Goal: Task Accomplishment & Management: Manage account settings

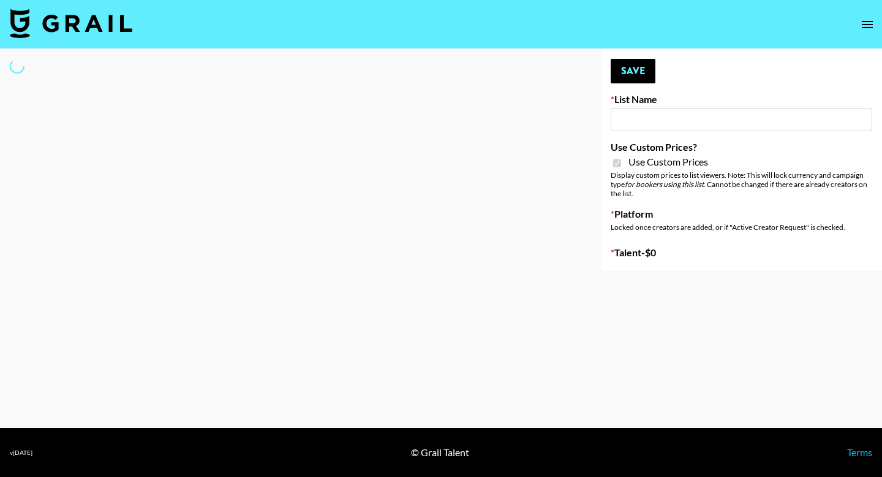
type input "Liquid Brands (19th Aug)"
checkbox input "true"
select select "Brand"
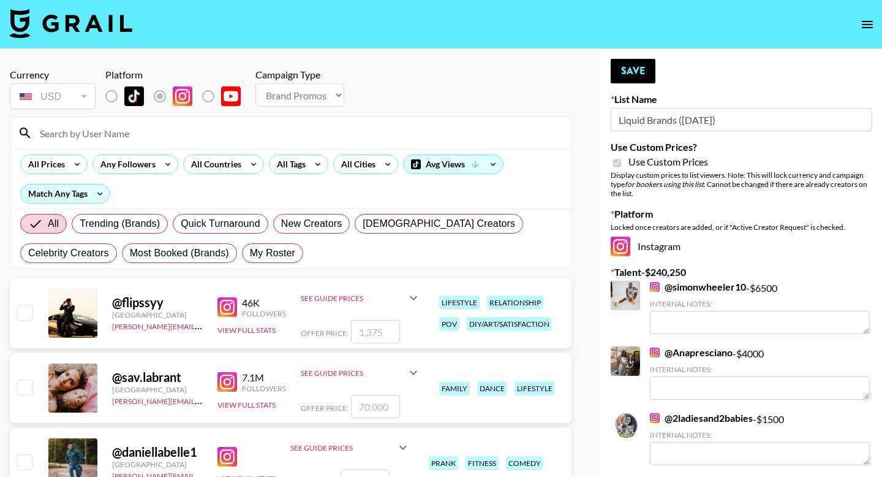
click at [208, 142] on input at bounding box center [297, 133] width 531 height 20
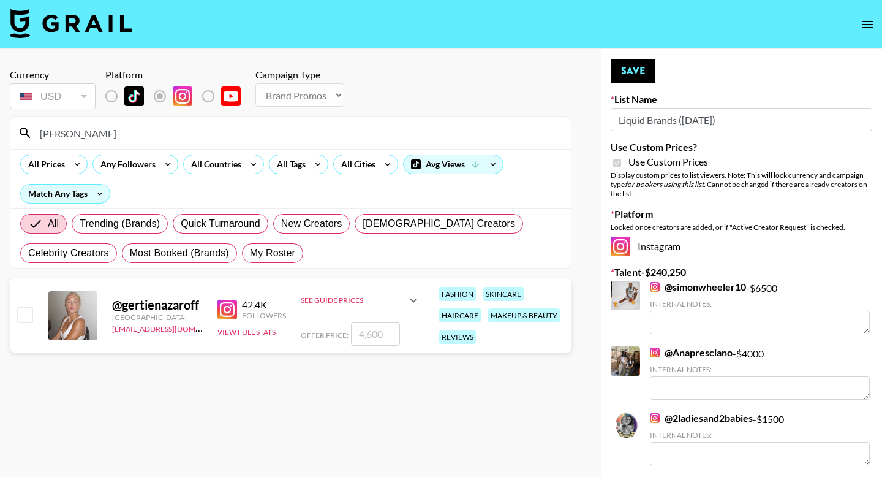
type input "gertie"
click at [29, 308] on input "checkbox" at bounding box center [24, 314] width 15 height 15
checkbox input "true"
type input "4600"
click at [623, 70] on button "Save" at bounding box center [633, 71] width 45 height 25
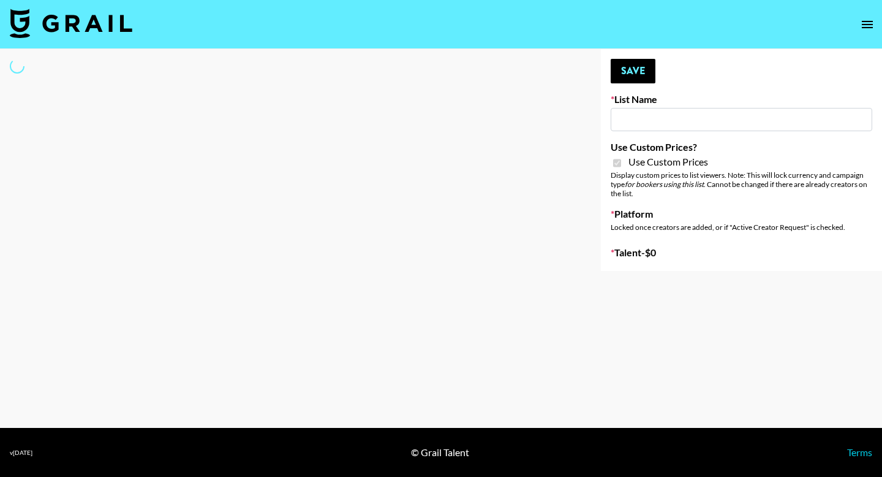
type input "bigkitty"
checkbox input "true"
select select "Brand"
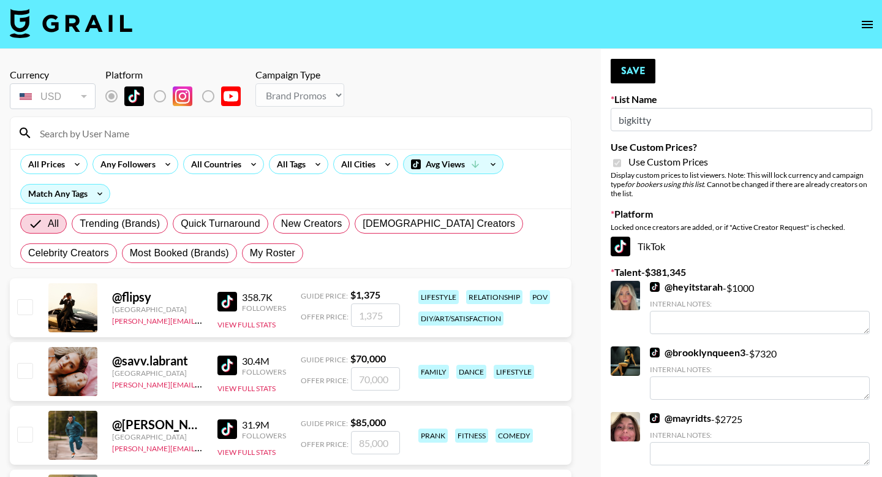
click at [147, 134] on input at bounding box center [297, 133] width 531 height 20
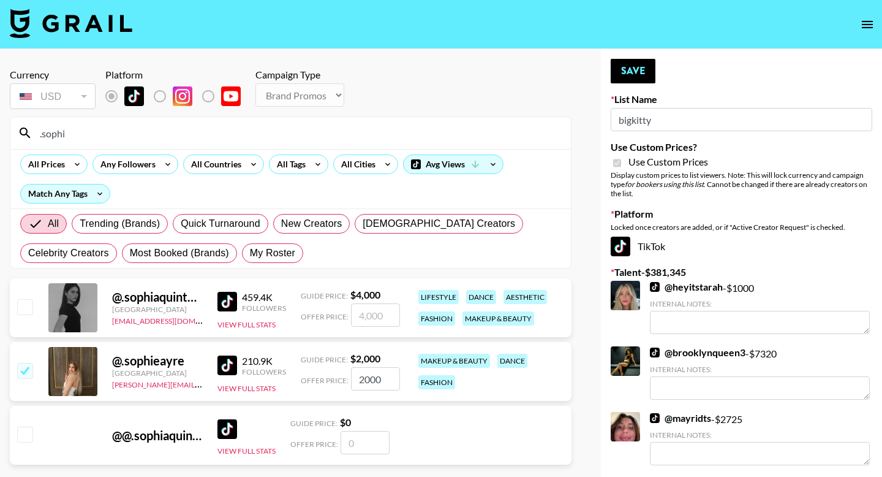
type input ".sophi"
click at [31, 306] on input "checkbox" at bounding box center [24, 306] width 15 height 15
checkbox input "true"
type input "4000"
click at [622, 74] on button "Save" at bounding box center [633, 71] width 45 height 25
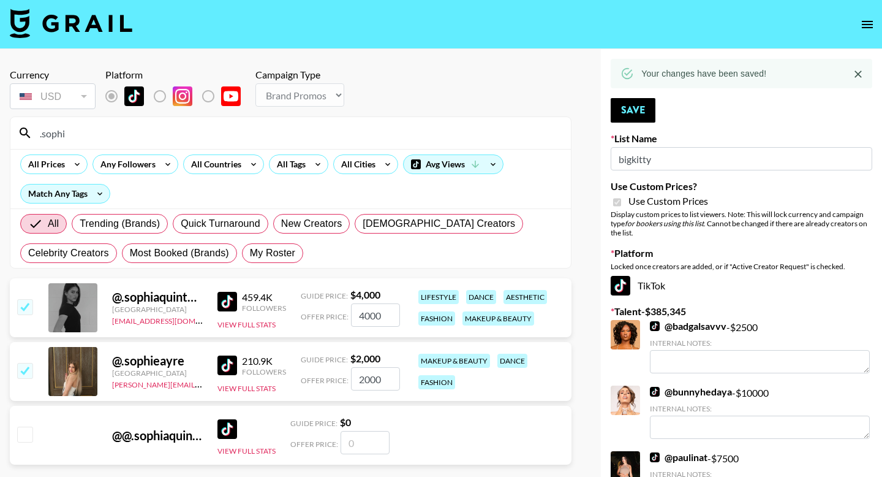
click at [89, 129] on input ".sophi" at bounding box center [297, 133] width 531 height 20
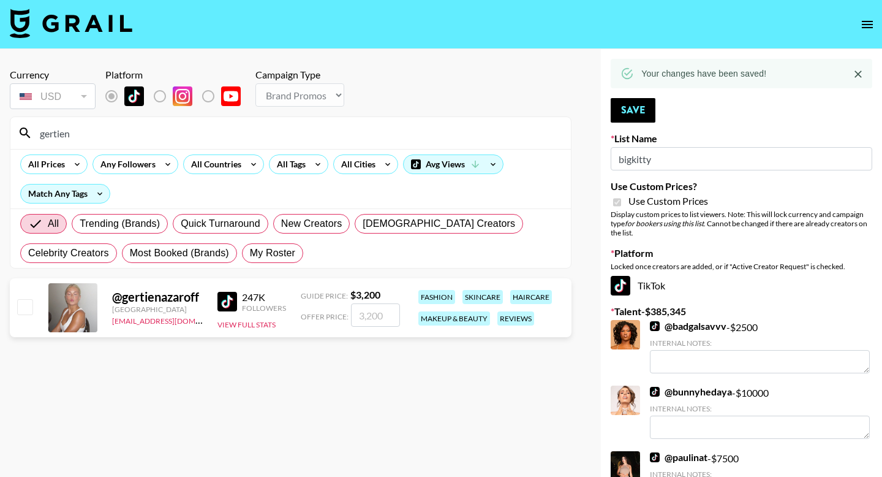
type input "gertien"
click at [32, 307] on input "checkbox" at bounding box center [24, 306] width 15 height 15
checkbox input "true"
type input "3200"
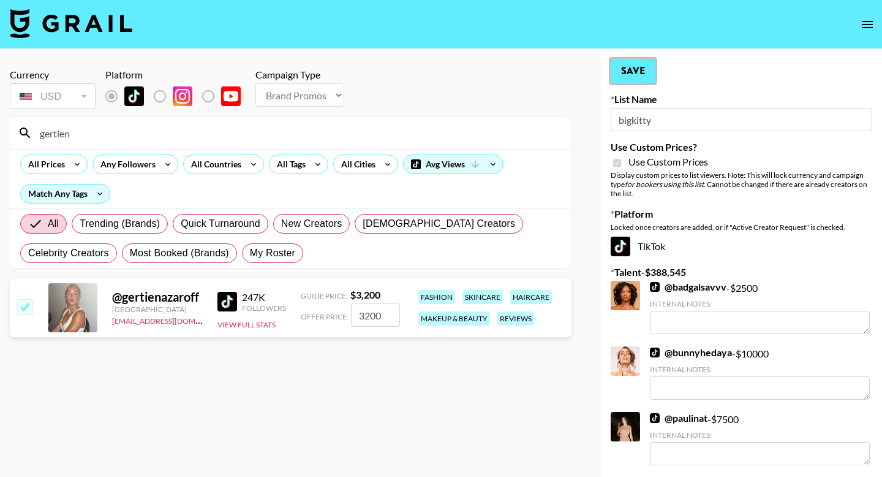
drag, startPoint x: 632, startPoint y: 62, endPoint x: 477, endPoint y: 100, distance: 159.8
click at [632, 62] on button "Save" at bounding box center [633, 71] width 45 height 25
click at [180, 126] on input "gertien" at bounding box center [297, 133] width 531 height 20
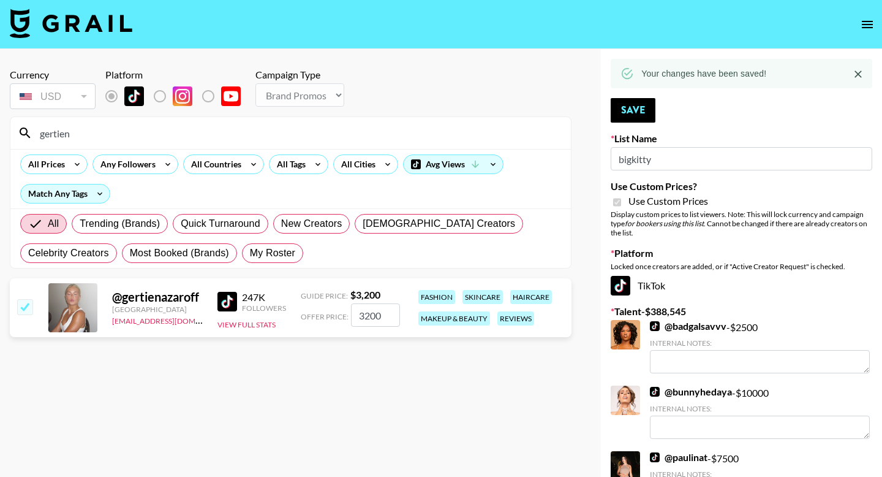
click at [180, 126] on input "gertien" at bounding box center [297, 133] width 531 height 20
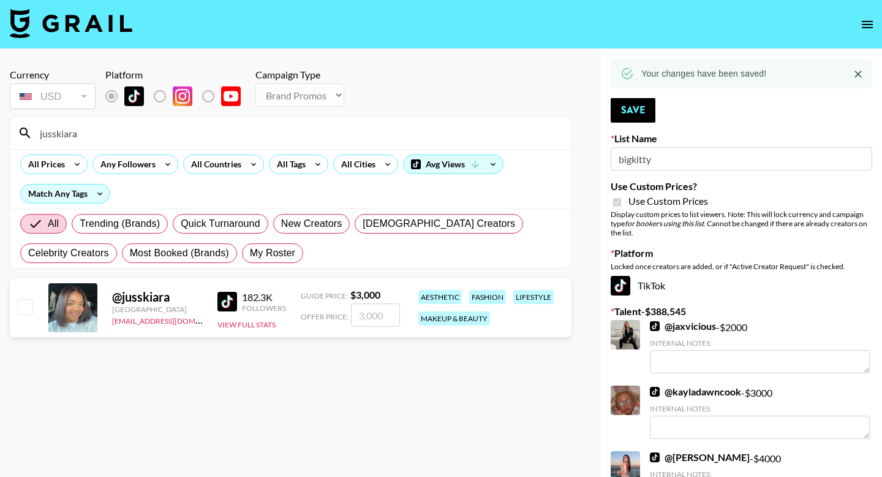
type input "jusskiara"
click at [25, 305] on input "checkbox" at bounding box center [24, 306] width 15 height 15
checkbox input "true"
type input "3000"
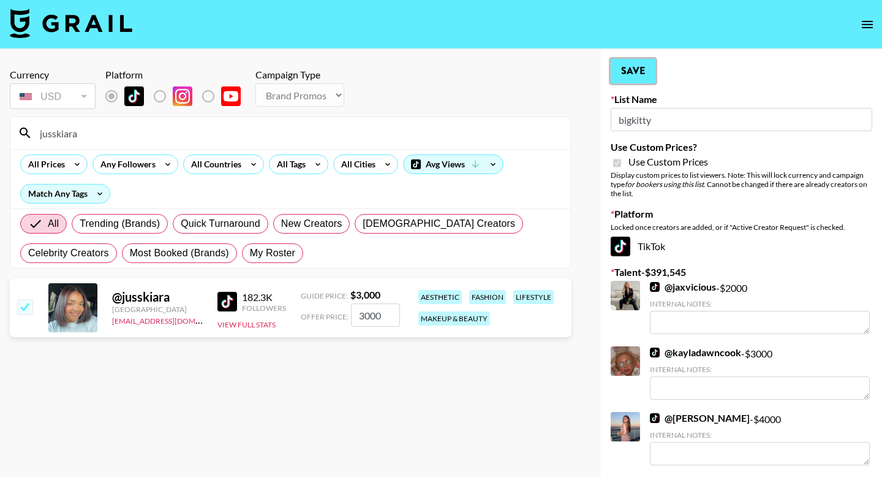
click at [643, 73] on button "Save" at bounding box center [633, 71] width 45 height 25
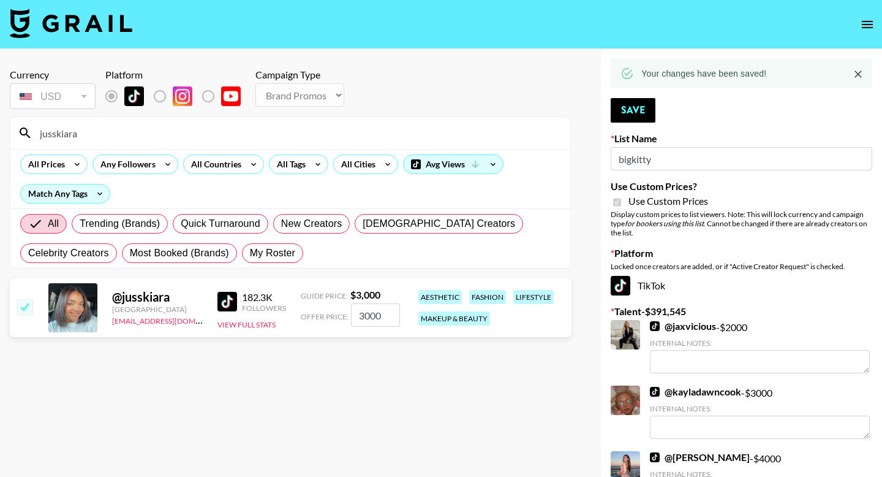
click at [98, 131] on input "jusskiara" at bounding box center [297, 133] width 531 height 20
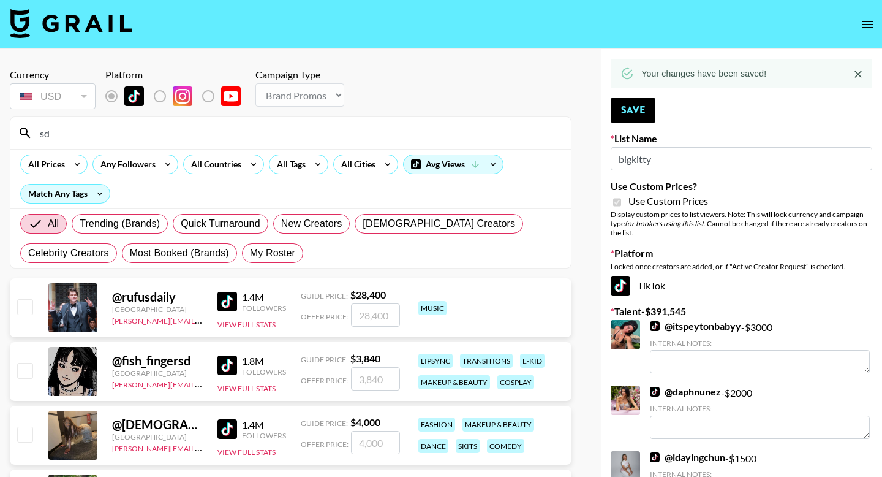
type input "s"
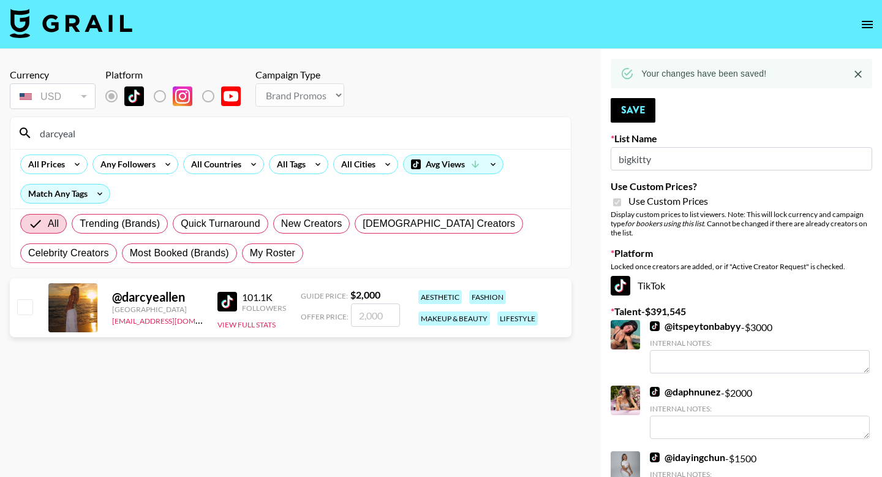
type input "darcyeal"
click at [27, 305] on input "checkbox" at bounding box center [24, 306] width 15 height 15
checkbox input "true"
type input "2000"
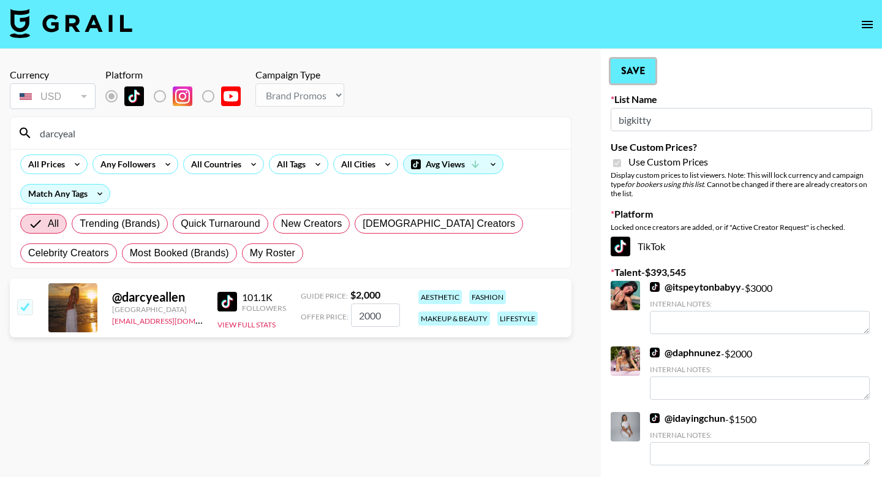
click at [636, 75] on button "Save" at bounding box center [633, 71] width 45 height 25
